Goal: Task Accomplishment & Management: Use online tool/utility

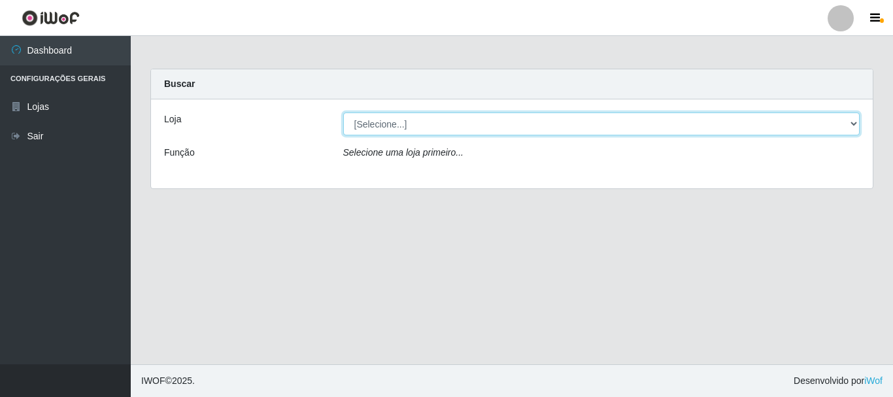
click at [853, 122] on select "[Selecione...] Casatudo BR" at bounding box center [601, 123] width 517 height 23
select select "197"
click at [343, 112] on select "[Selecione...] Casatudo BR" at bounding box center [601, 123] width 517 height 23
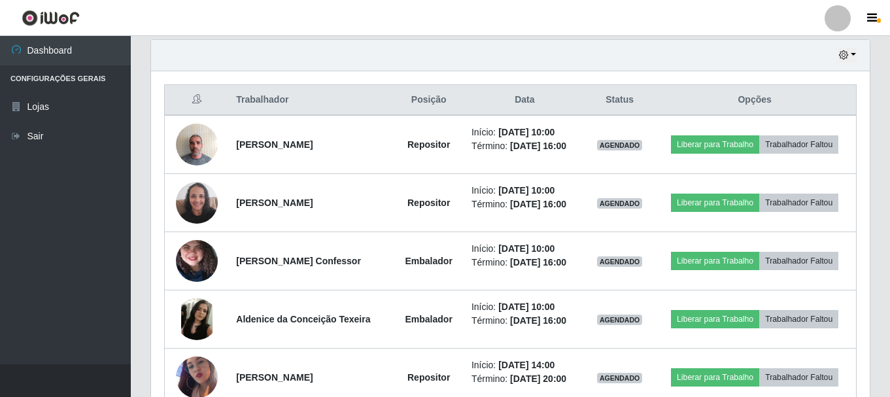
scroll to position [392, 0]
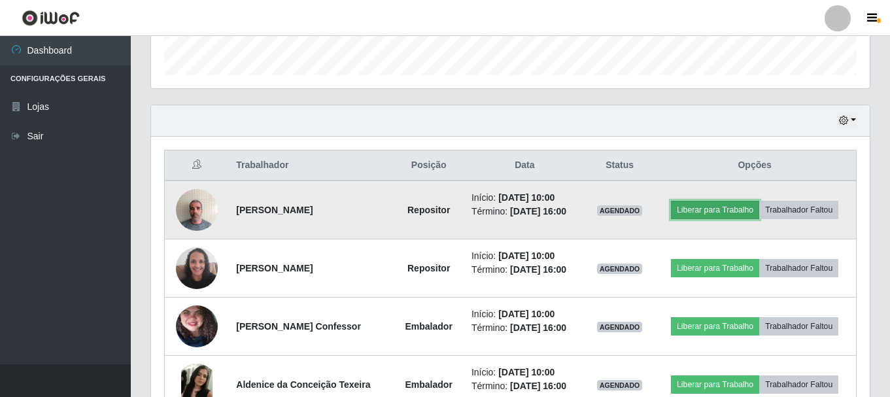
click at [711, 204] on button "Liberar para Trabalho" at bounding box center [715, 210] width 88 height 18
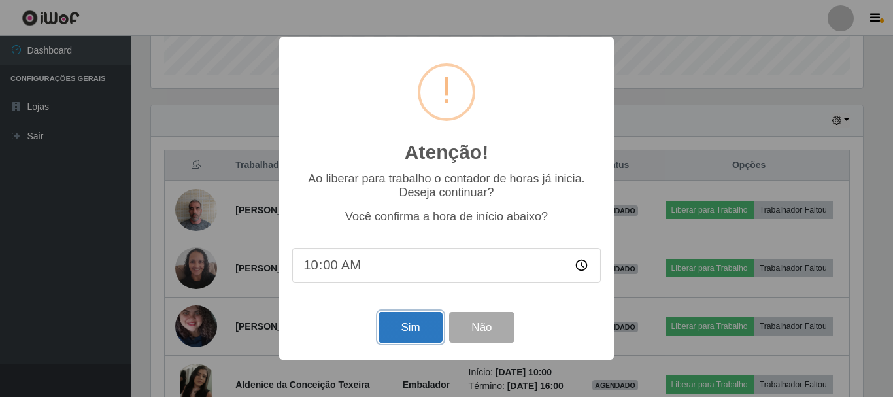
click at [422, 324] on button "Sim" at bounding box center [410, 327] width 63 height 31
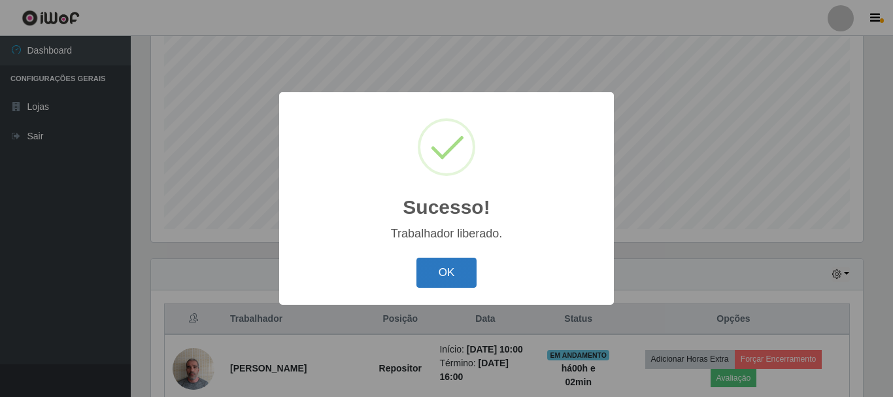
click at [441, 270] on button "OK" at bounding box center [447, 273] width 61 height 31
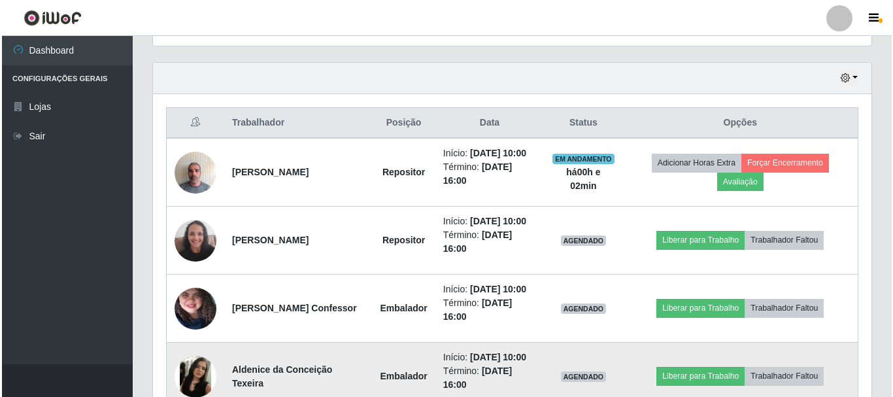
scroll to position [500, 0]
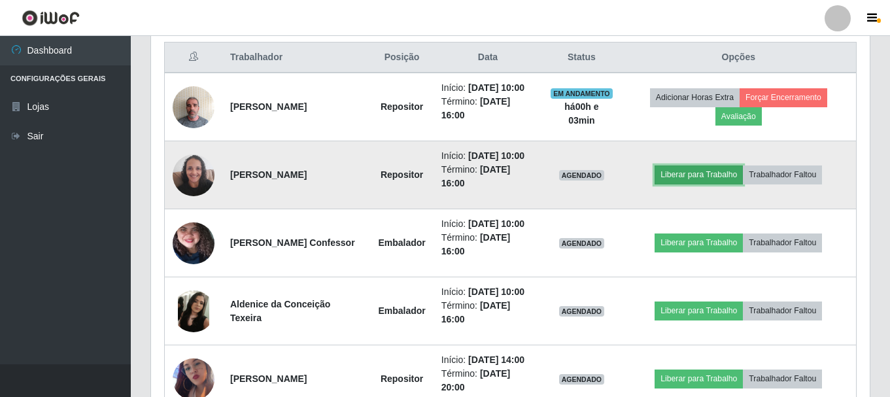
click at [685, 180] on button "Liberar para Trabalho" at bounding box center [699, 174] width 88 height 18
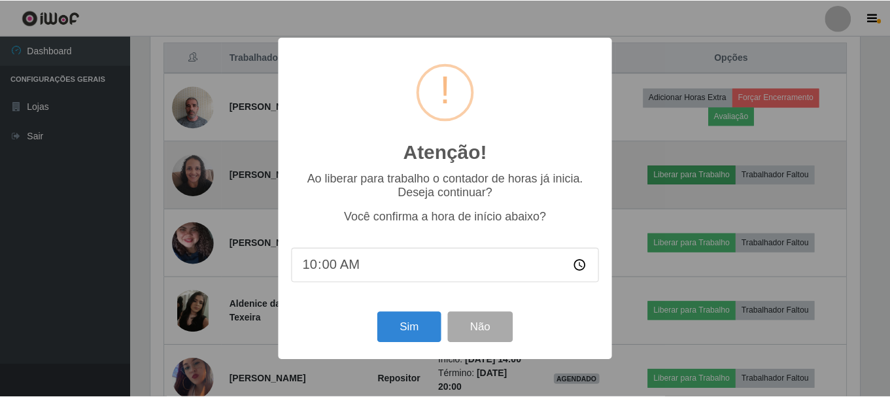
scroll to position [271, 712]
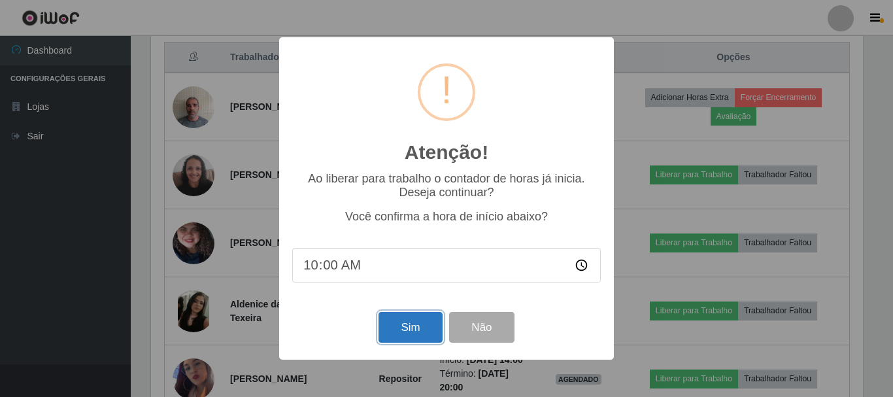
click at [413, 335] on button "Sim" at bounding box center [410, 327] width 63 height 31
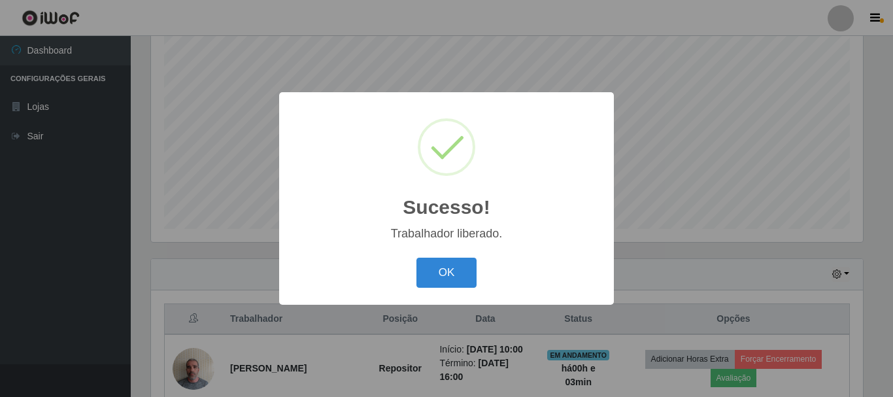
drag, startPoint x: 451, startPoint y: 272, endPoint x: 471, endPoint y: 267, distance: 20.1
click at [452, 273] on button "OK" at bounding box center [447, 273] width 61 height 31
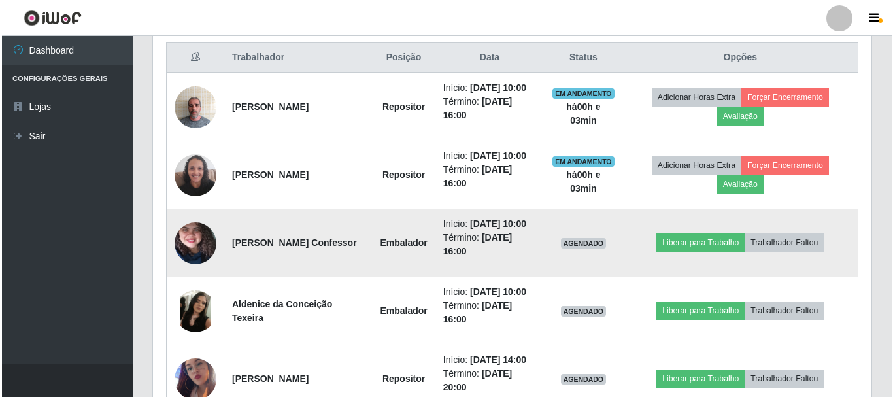
scroll to position [566, 0]
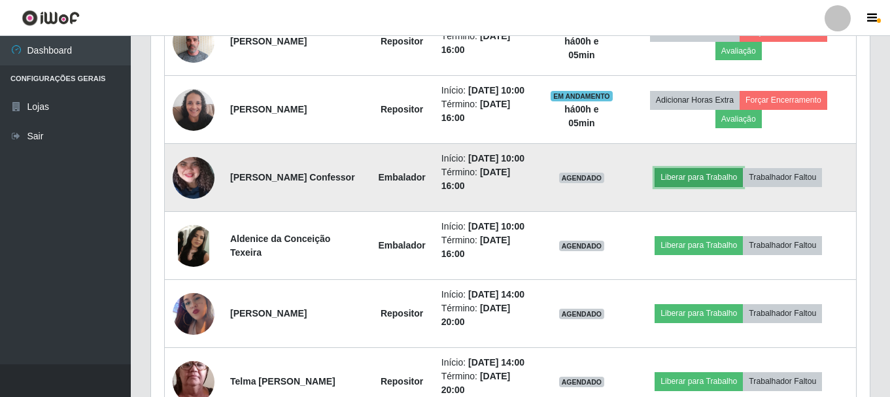
click at [676, 176] on button "Liberar para Trabalho" at bounding box center [699, 177] width 88 height 18
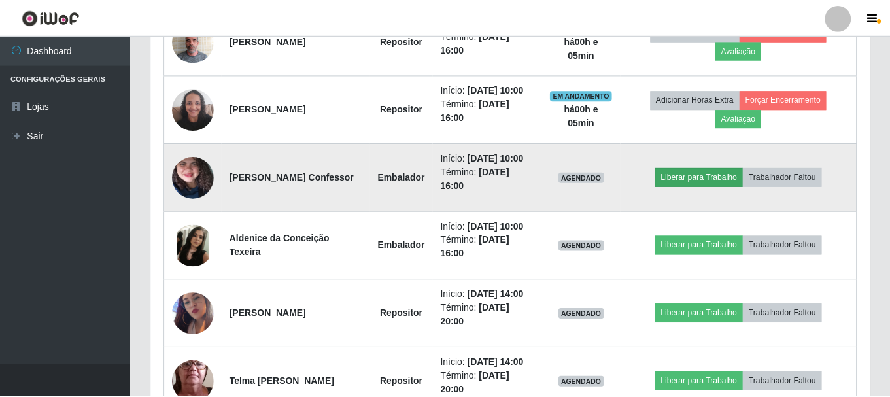
scroll to position [271, 712]
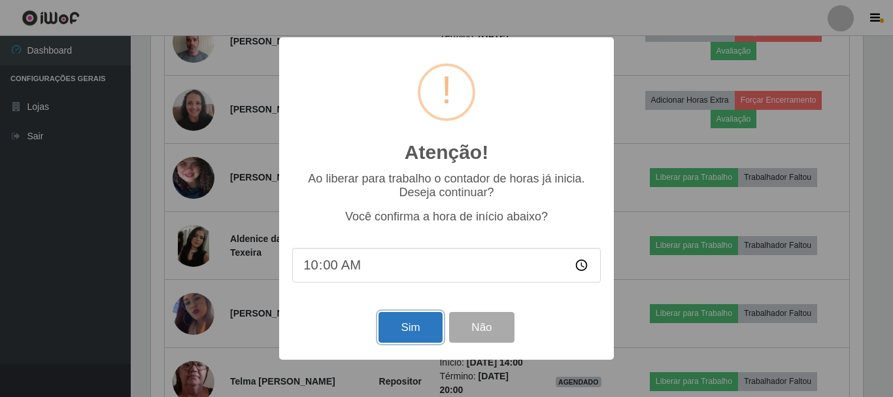
click at [424, 321] on button "Sim" at bounding box center [410, 327] width 63 height 31
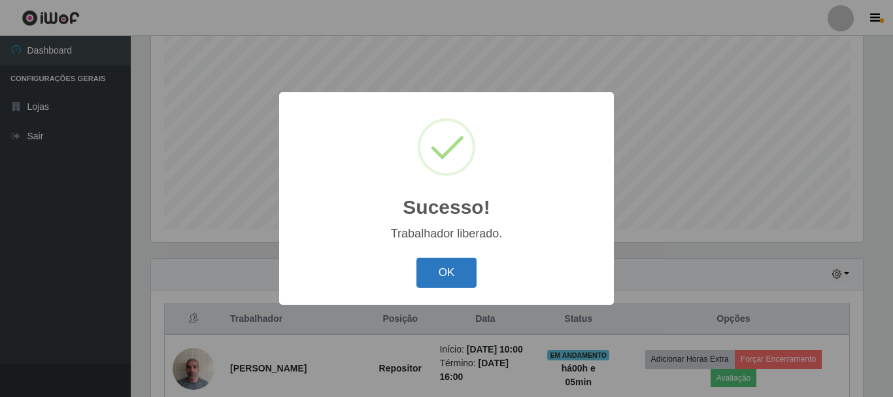
click at [458, 273] on button "OK" at bounding box center [447, 273] width 61 height 31
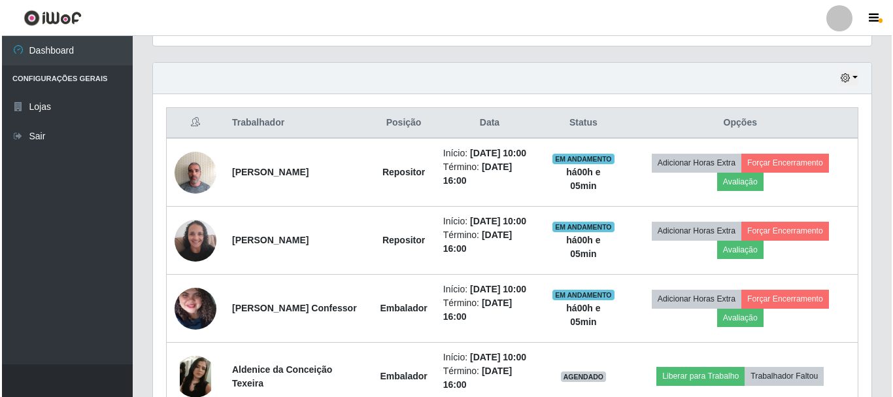
scroll to position [500, 0]
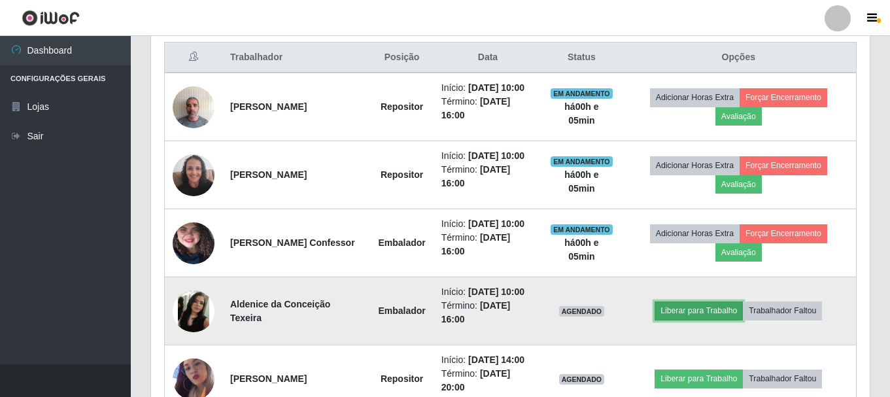
click at [691, 312] on button "Liberar para Trabalho" at bounding box center [699, 310] width 88 height 18
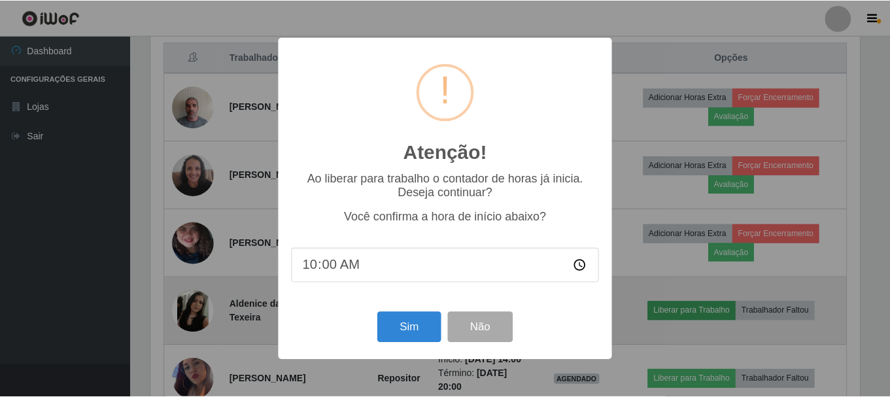
scroll to position [271, 712]
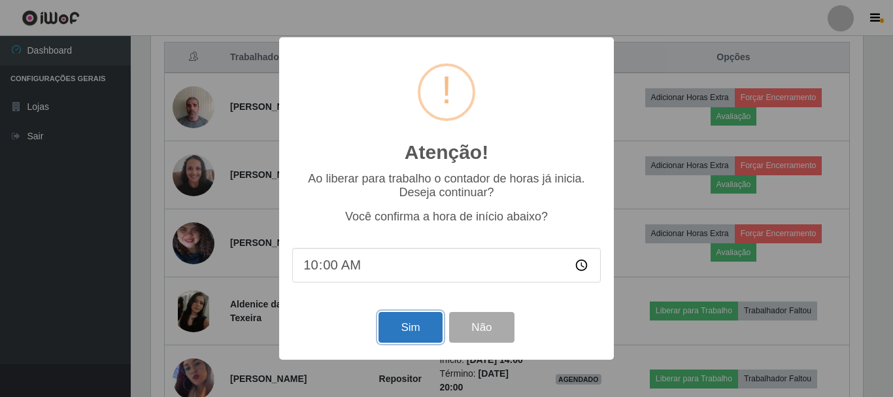
click at [415, 326] on button "Sim" at bounding box center [410, 327] width 63 height 31
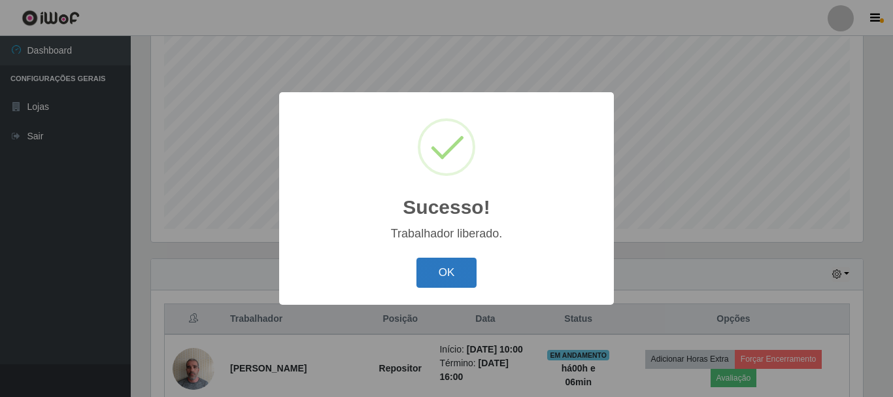
click at [430, 279] on button "OK" at bounding box center [447, 273] width 61 height 31
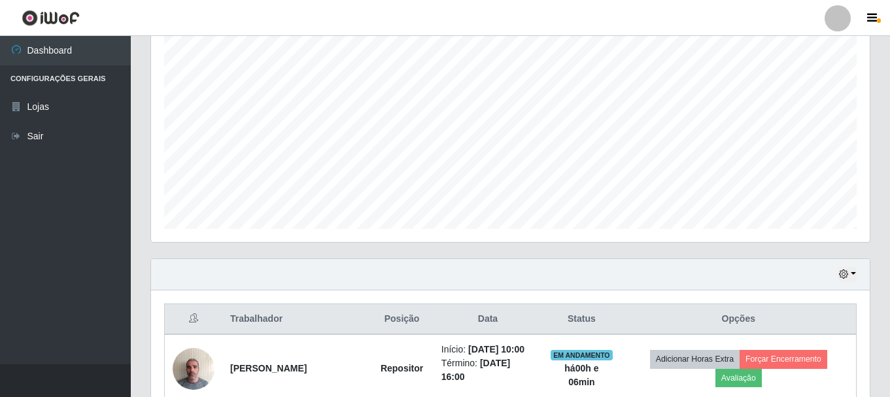
scroll to position [173, 0]
